Goal: Navigation & Orientation: Find specific page/section

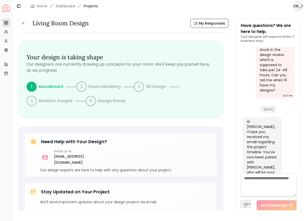
click at [297, 8] on html "Spacejoy Dashboard Overview Projects My Referrals My Profile Gift Card Balance …" at bounding box center [153, 110] width 307 height 221
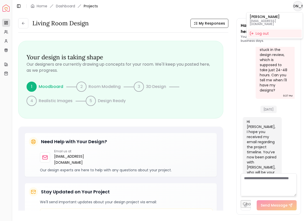
click at [290, 18] on div "[PERSON_NAME] [EMAIL_ADDRESS][DOMAIN_NAME]" at bounding box center [275, 20] width 50 height 11
click at [65, 5] on html "Spacejoy Dashboard Overview Projects My Referrals My Profile Gift Card Balance …" at bounding box center [153, 110] width 307 height 221
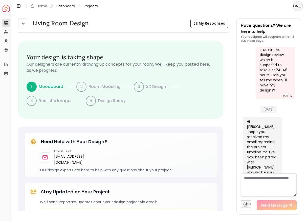
click at [66, 7] on link "Dashboard" at bounding box center [65, 6] width 19 height 5
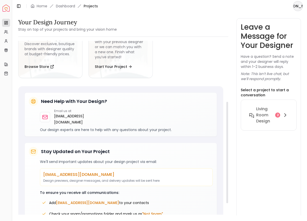
scroll to position [130, 0]
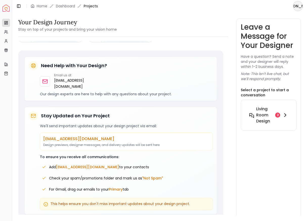
click at [258, 116] on h6 "Living Room design" at bounding box center [264, 115] width 17 height 18
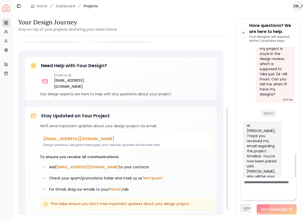
scroll to position [0, 0]
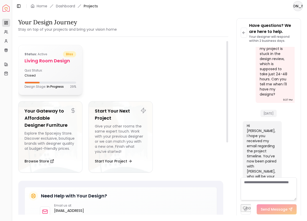
click at [60, 55] on div "Status: active bliss" at bounding box center [51, 54] width 52 height 6
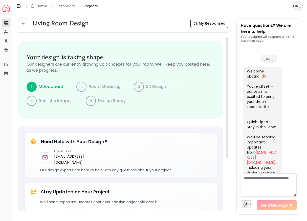
scroll to position [593, 0]
